Goal: Complete application form: Complete application form

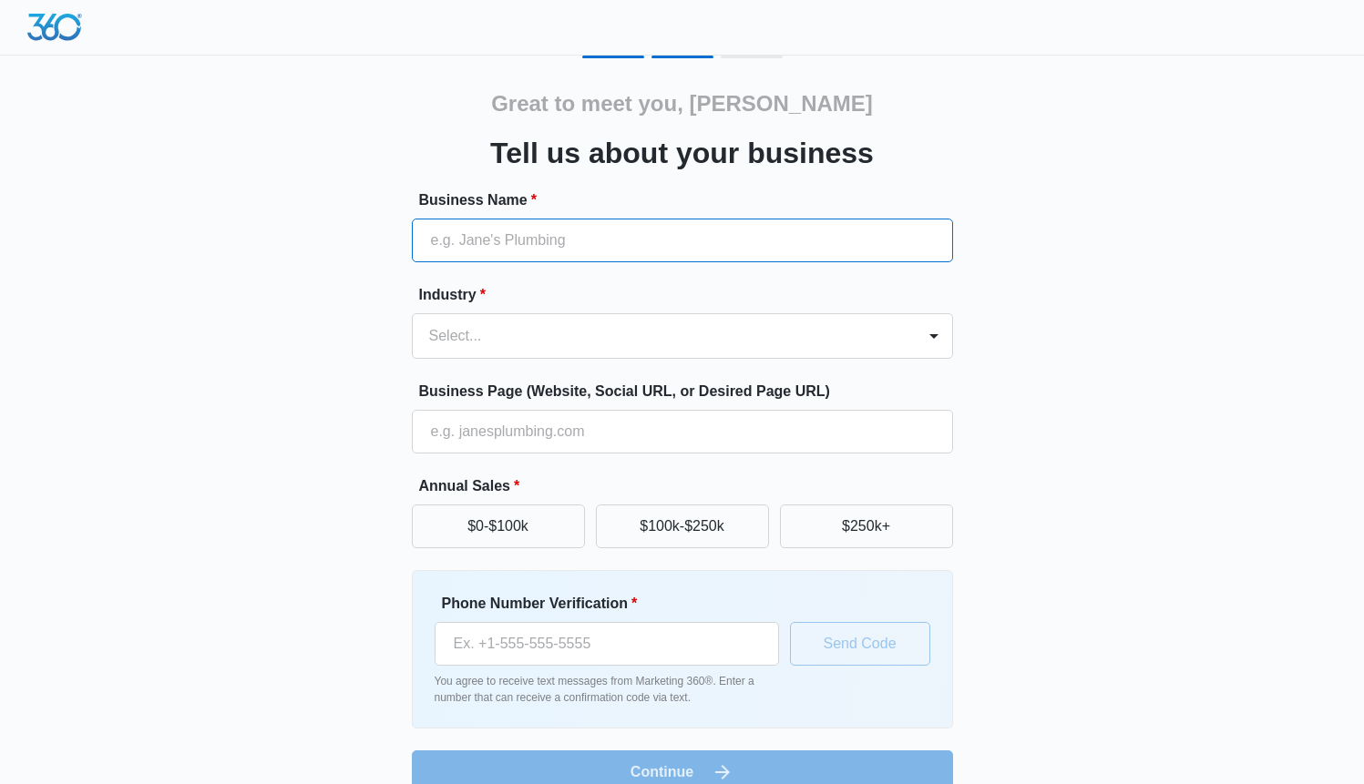
click at [742, 236] on input "Business Name *" at bounding box center [682, 241] width 541 height 44
paste input "Sky Pirate Parasail"
type input "Sky Pirate Parasail"
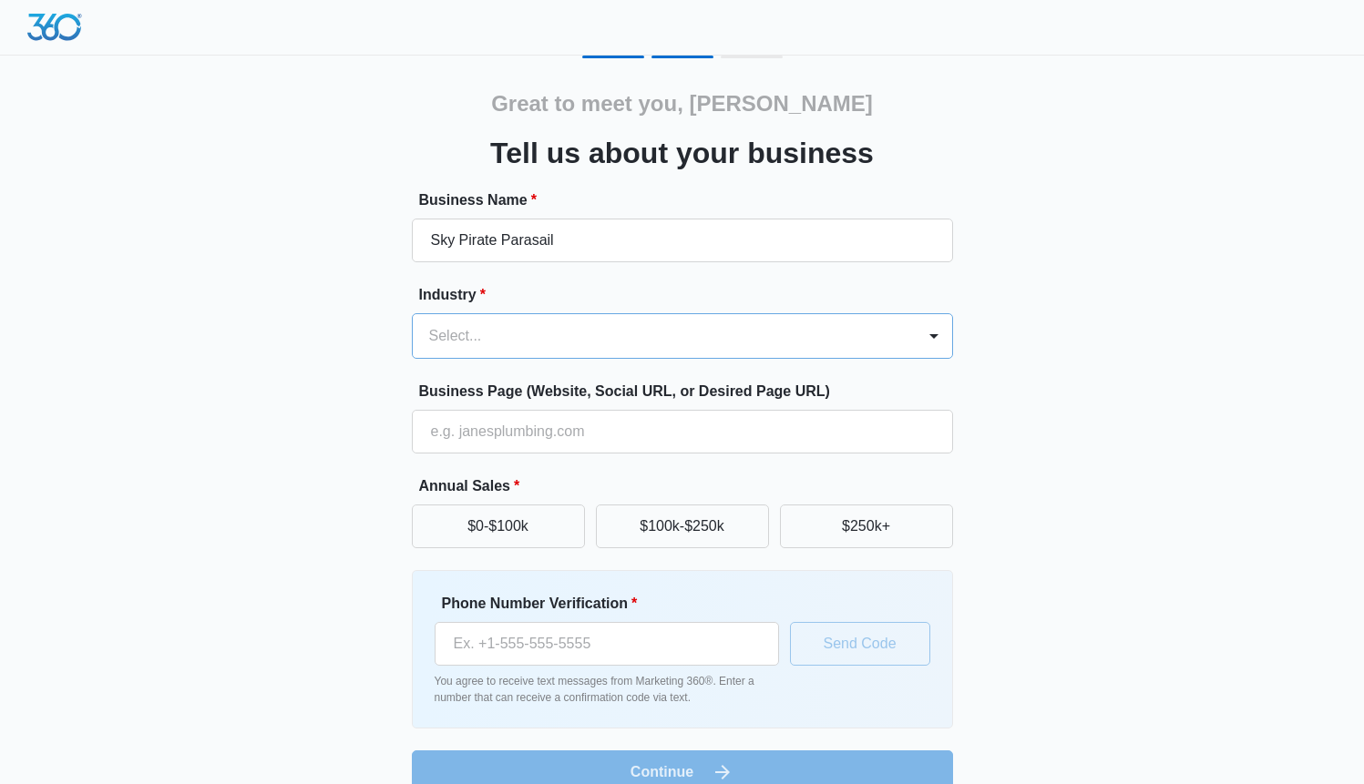
click at [644, 327] on div at bounding box center [660, 336] width 463 height 26
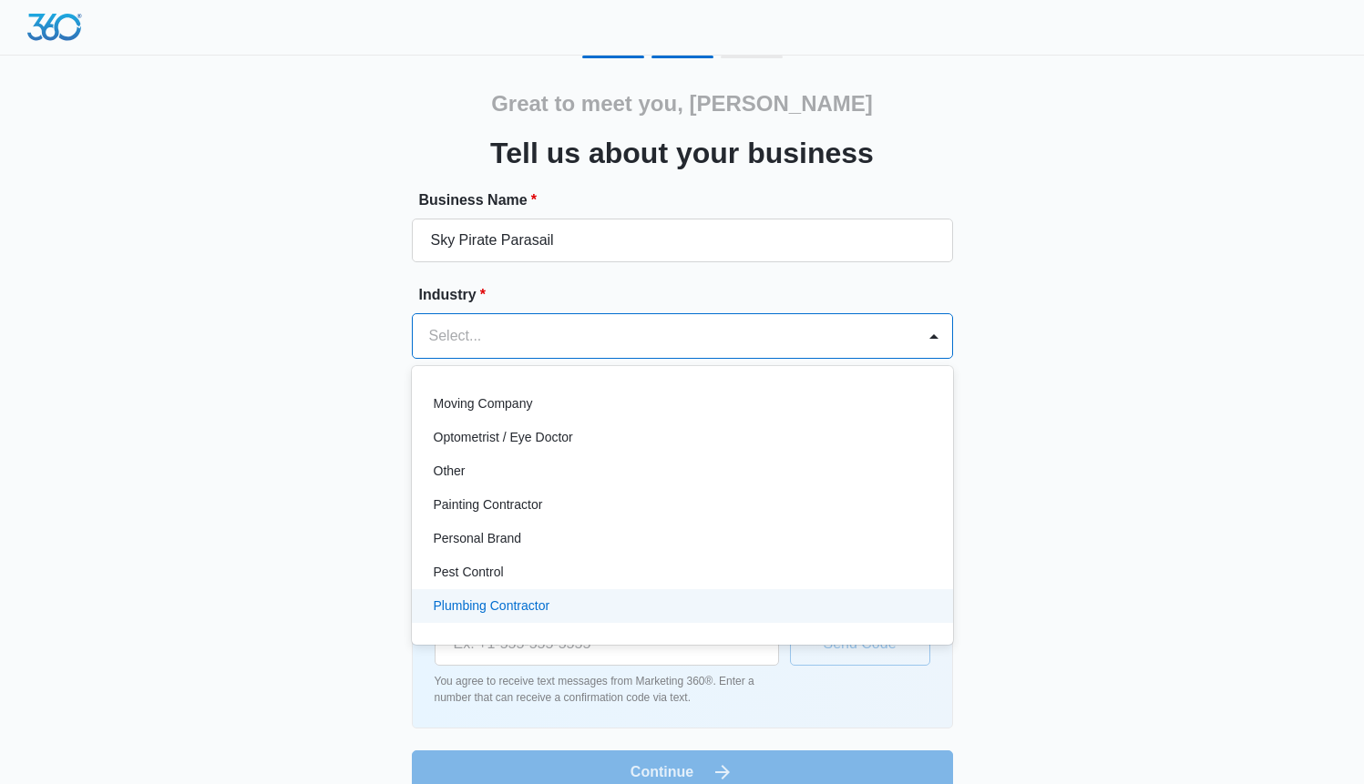
scroll to position [1000, 0]
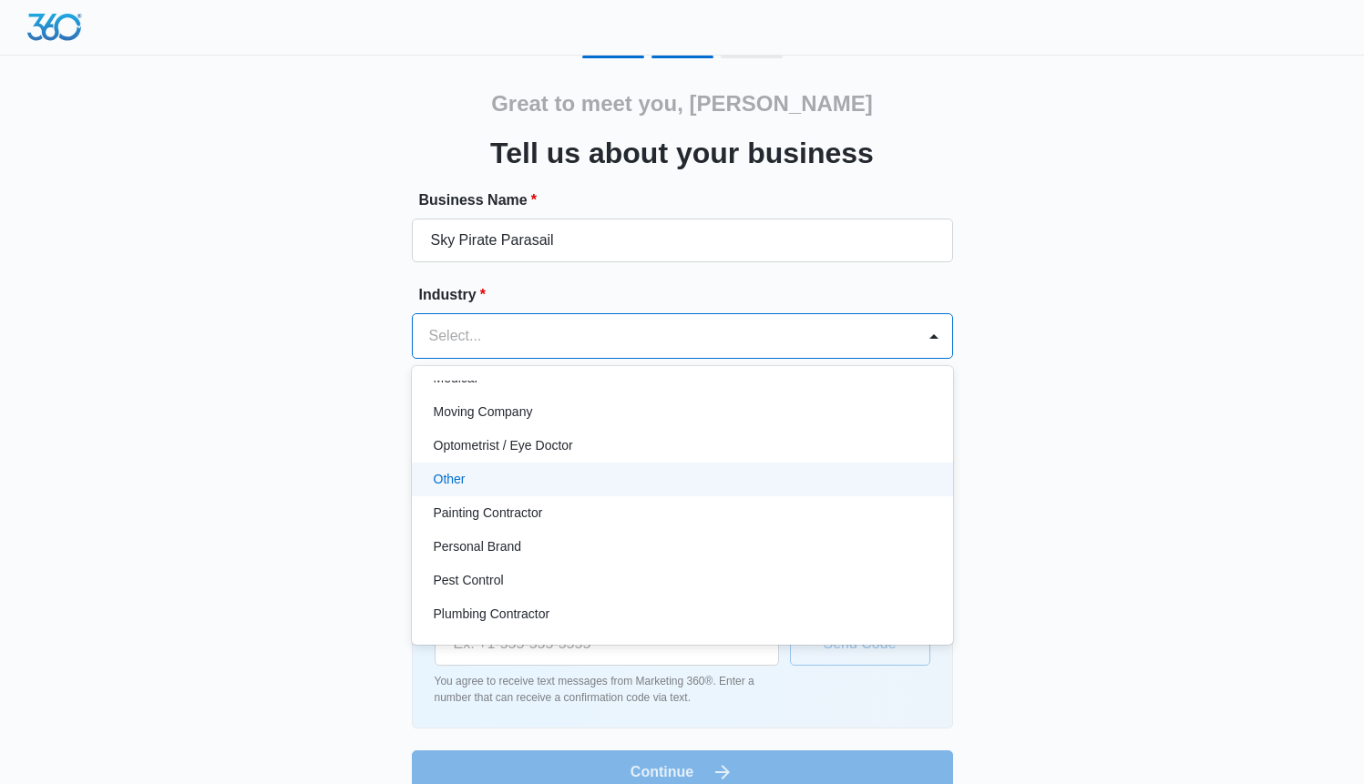
click at [548, 483] on div "Other" at bounding box center [681, 479] width 494 height 19
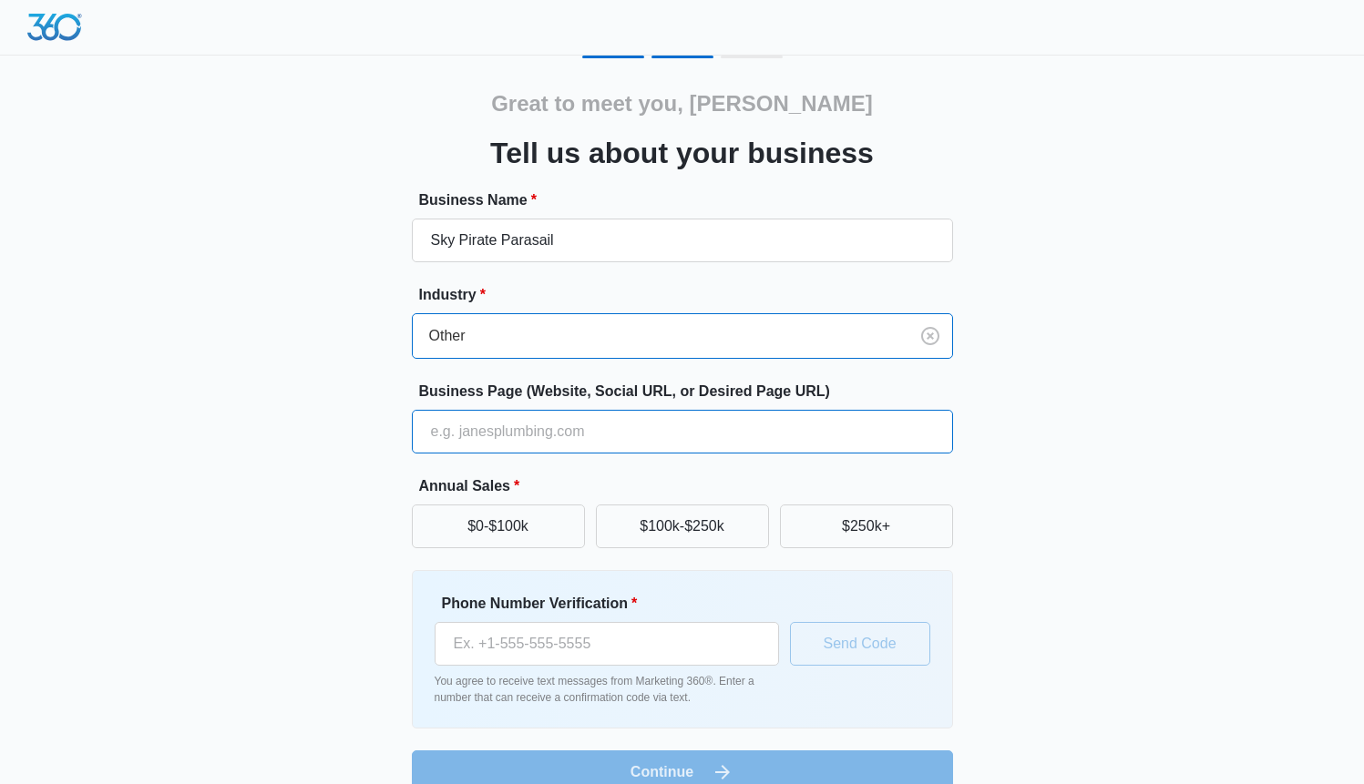
click at [540, 435] on input "Business Page (Website, Social URL, or Desired Page URL)" at bounding box center [682, 432] width 541 height 44
paste input "[URL][DOMAIN_NAME]"
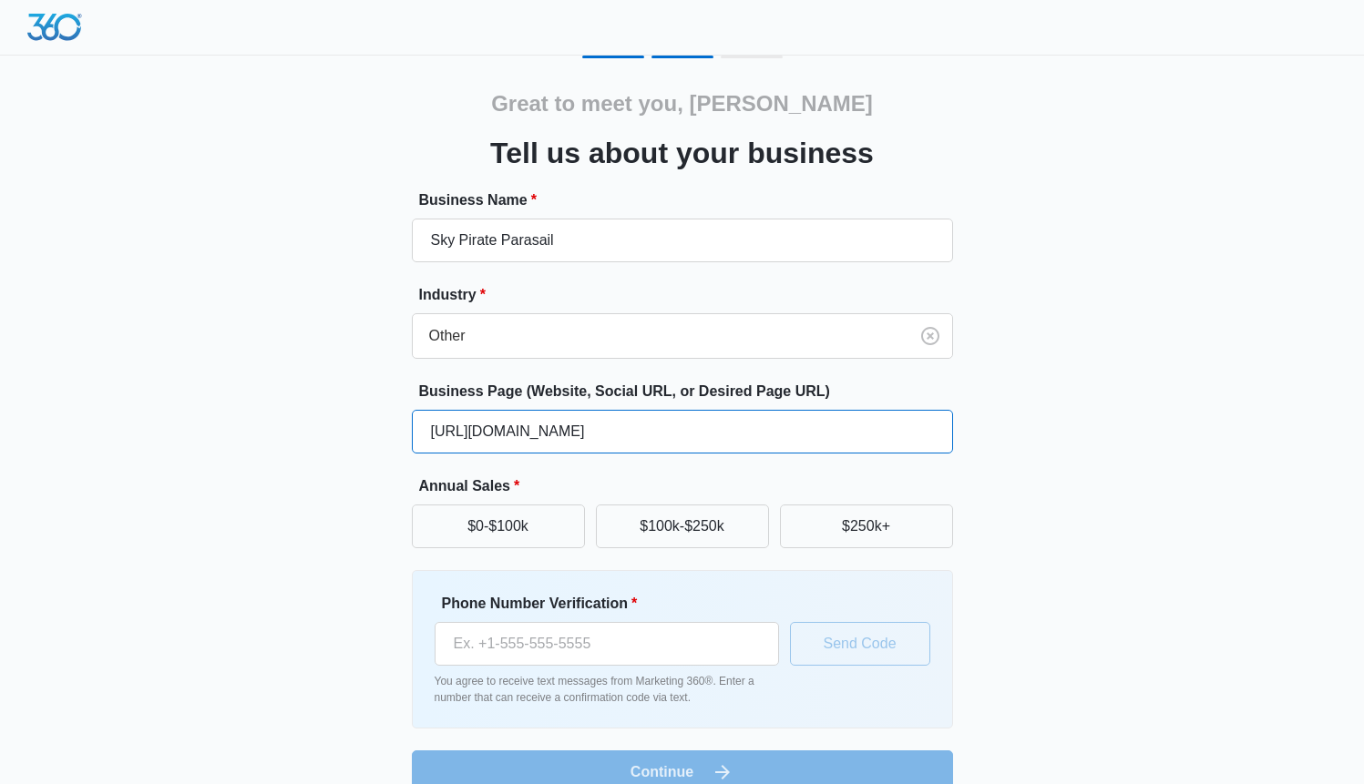
type input "[URL][DOMAIN_NAME]"
click at [1004, 445] on div "Great to meet you, [PERSON_NAME] us about your business Business Name * Sky Pir…" at bounding box center [682, 425] width 1093 height 739
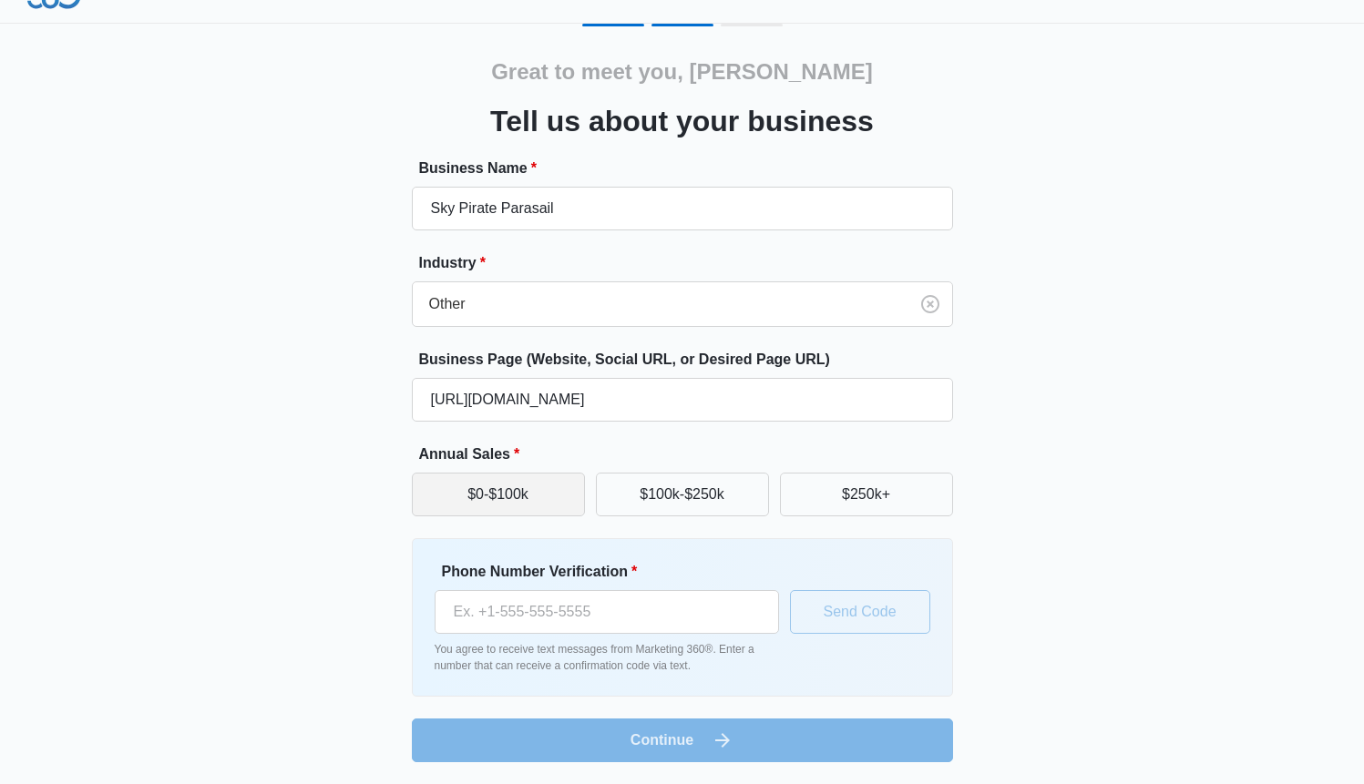
click at [533, 502] on button "$0-$100k" at bounding box center [498, 495] width 173 height 44
